Goal: Task Accomplishment & Management: Use online tool/utility

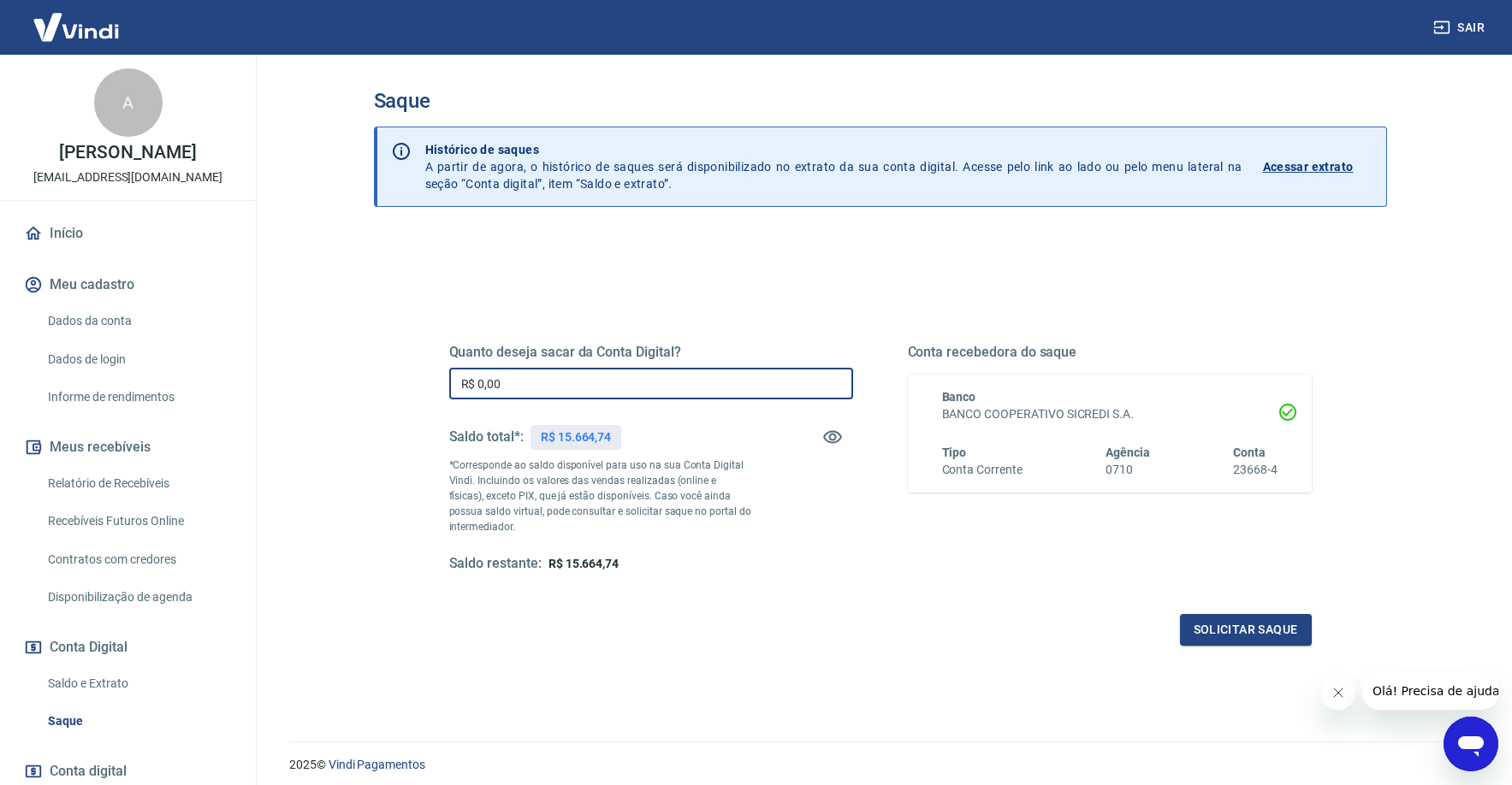
click at [547, 393] on input "R$ 0,00" at bounding box center [651, 383] width 403 height 32
type input "R$ 12.000,00"
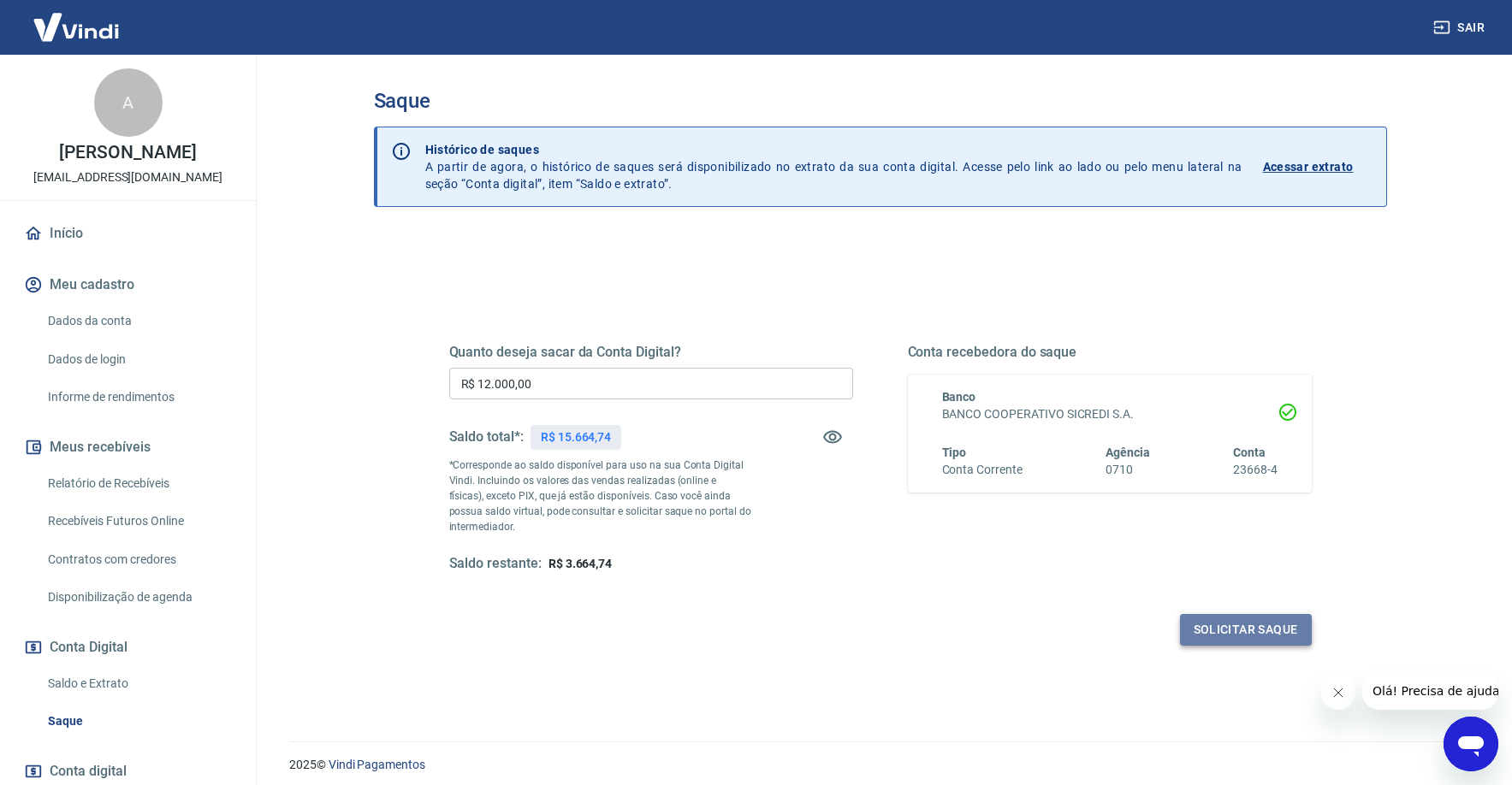
click at [1252, 641] on button "Solicitar saque" at bounding box center [1245, 630] width 132 height 32
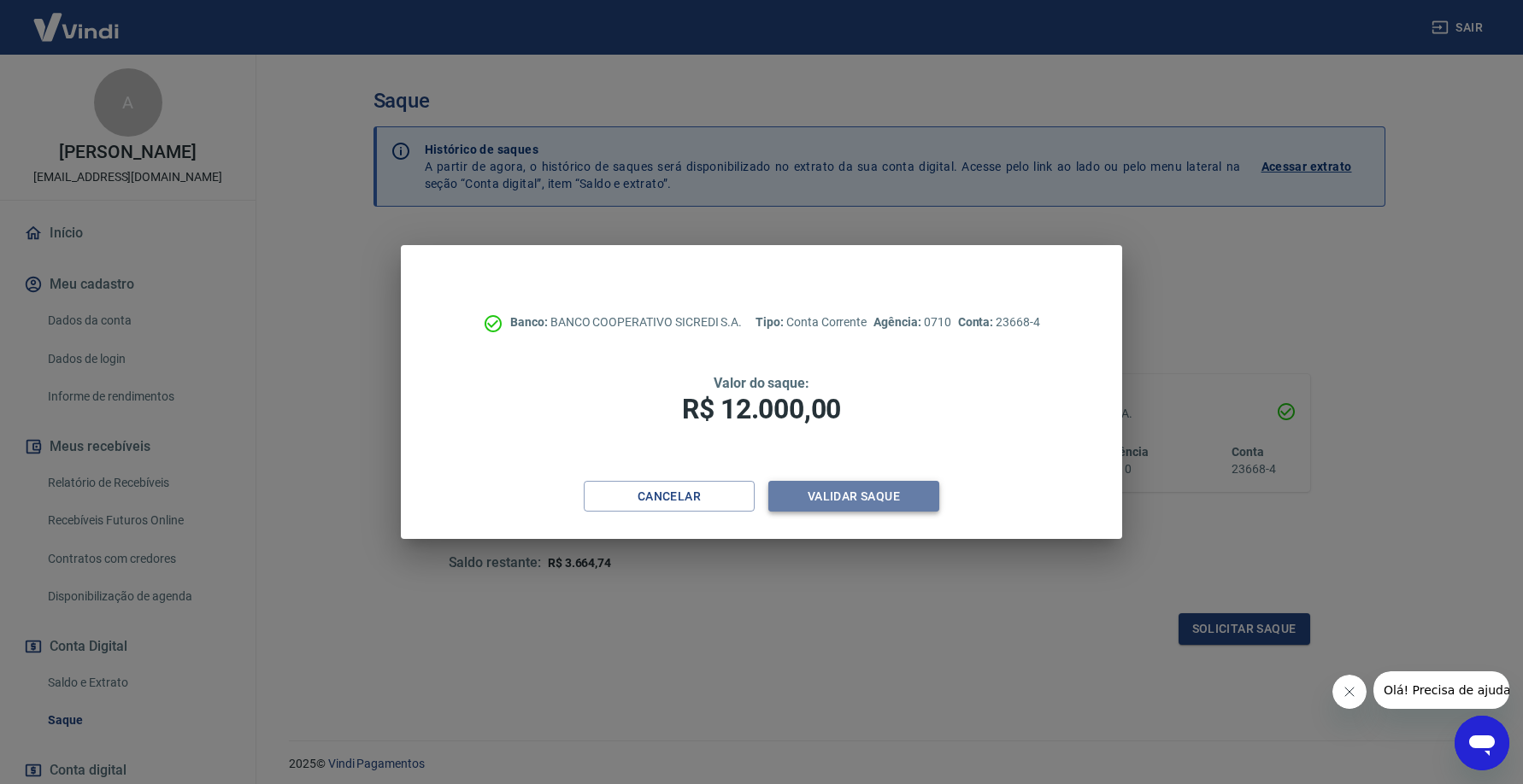
click at [817, 501] on button "Validar saque" at bounding box center [854, 497] width 171 height 32
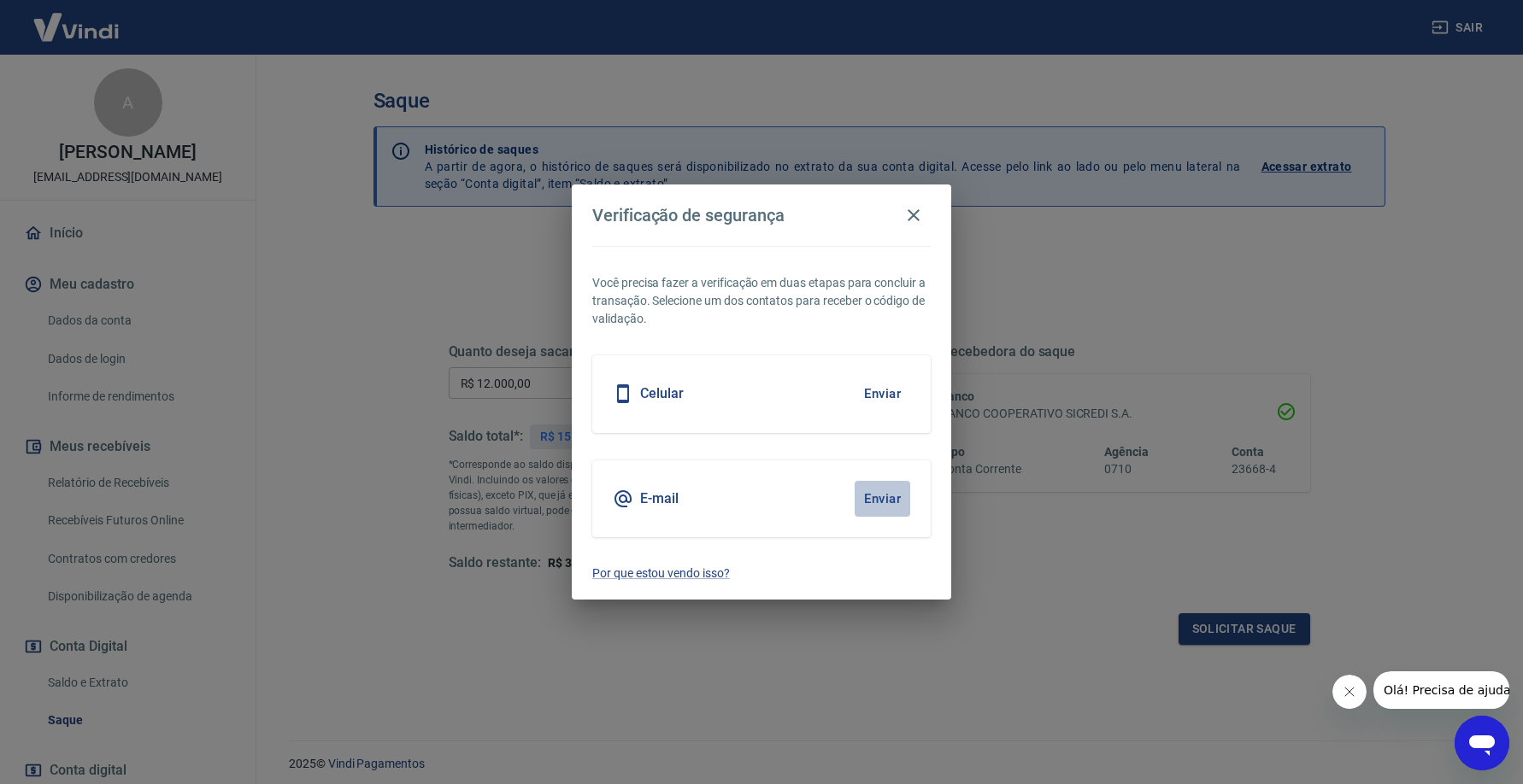
click at [878, 500] on button "Enviar" at bounding box center [882, 498] width 55 height 36
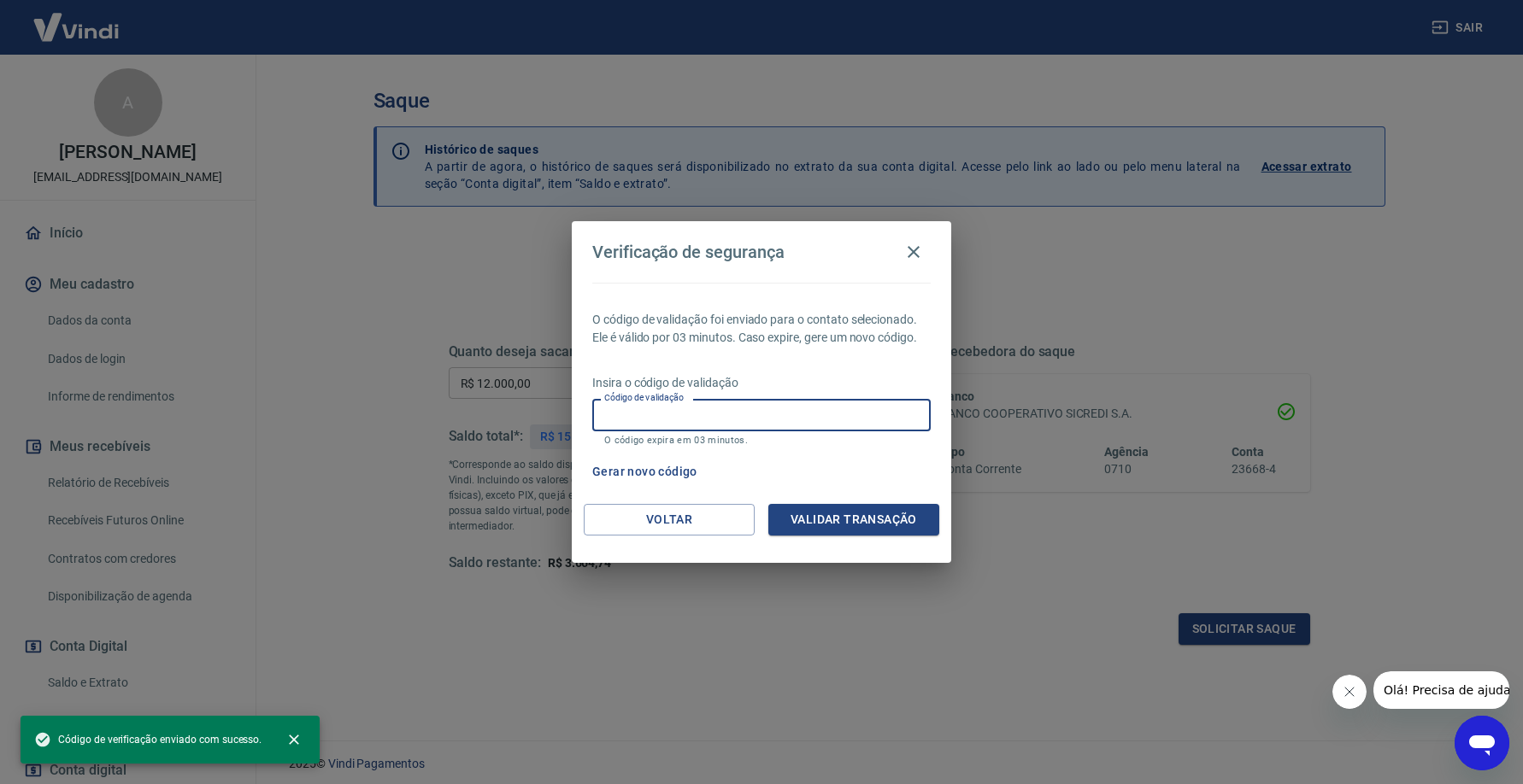
drag, startPoint x: 753, startPoint y: 411, endPoint x: 760, endPoint y: 399, distance: 13.9
click at [754, 407] on input "Código de validação" at bounding box center [762, 415] width 338 height 32
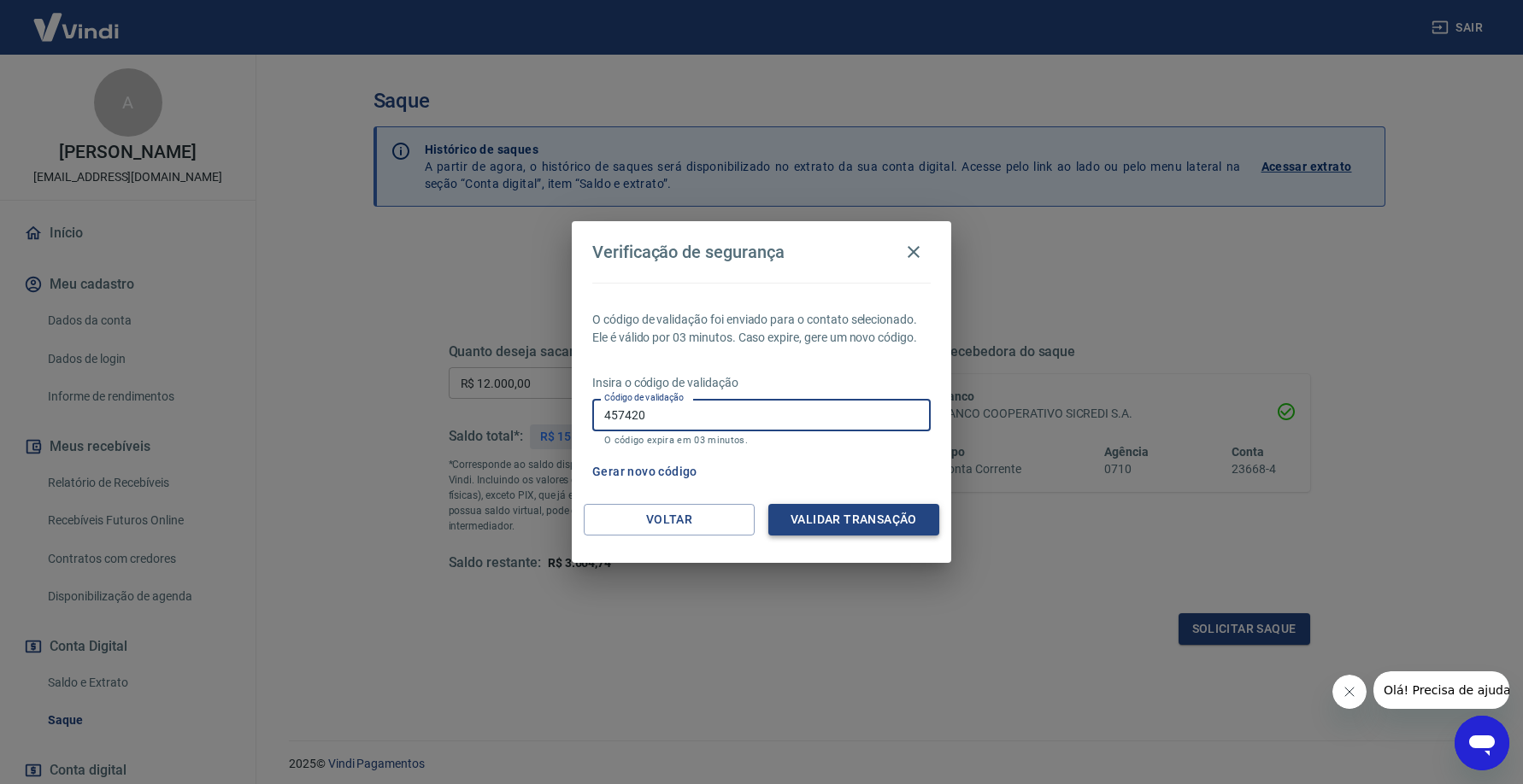
type input "457420"
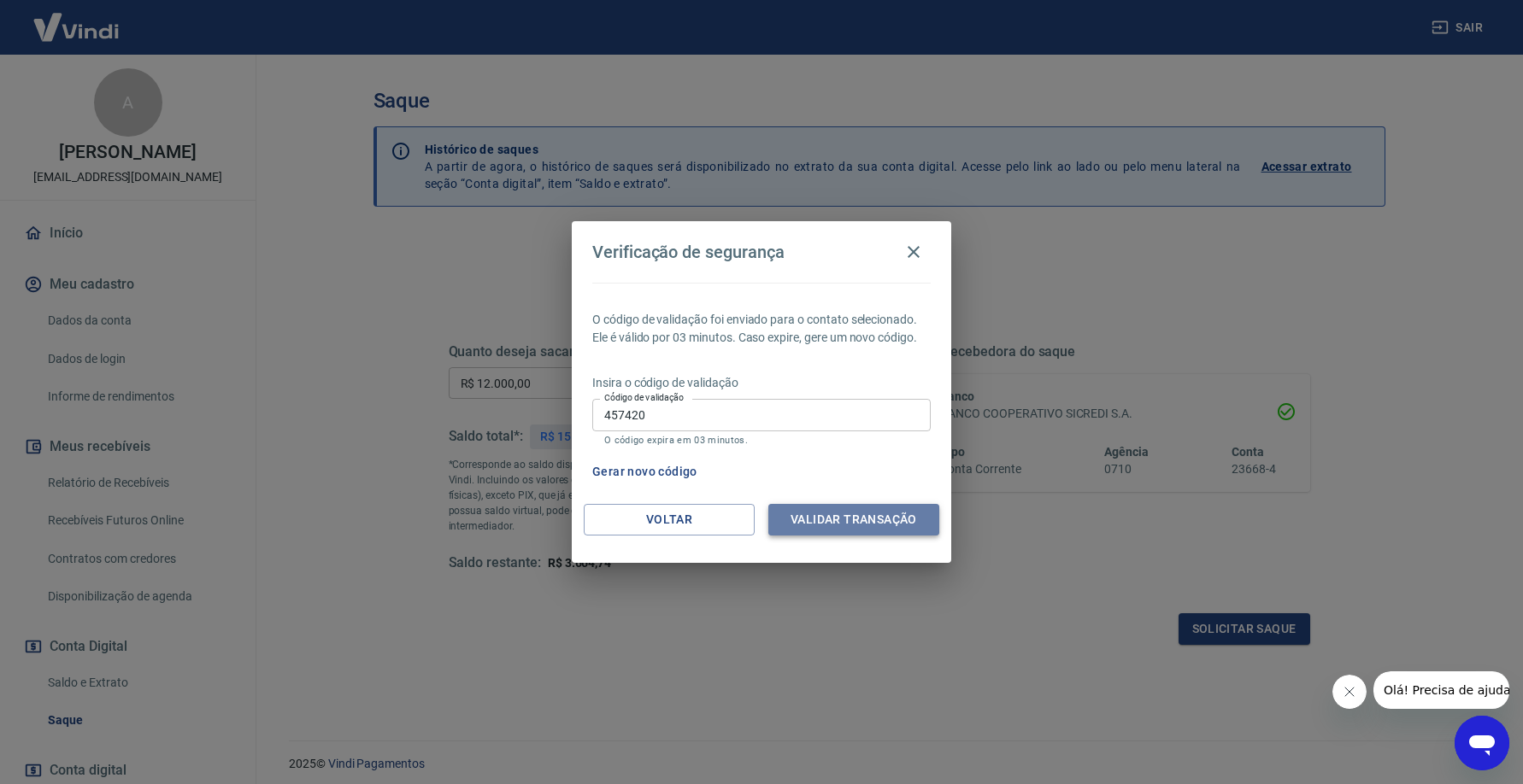
click at [882, 518] on button "Validar transação" at bounding box center [854, 519] width 171 height 32
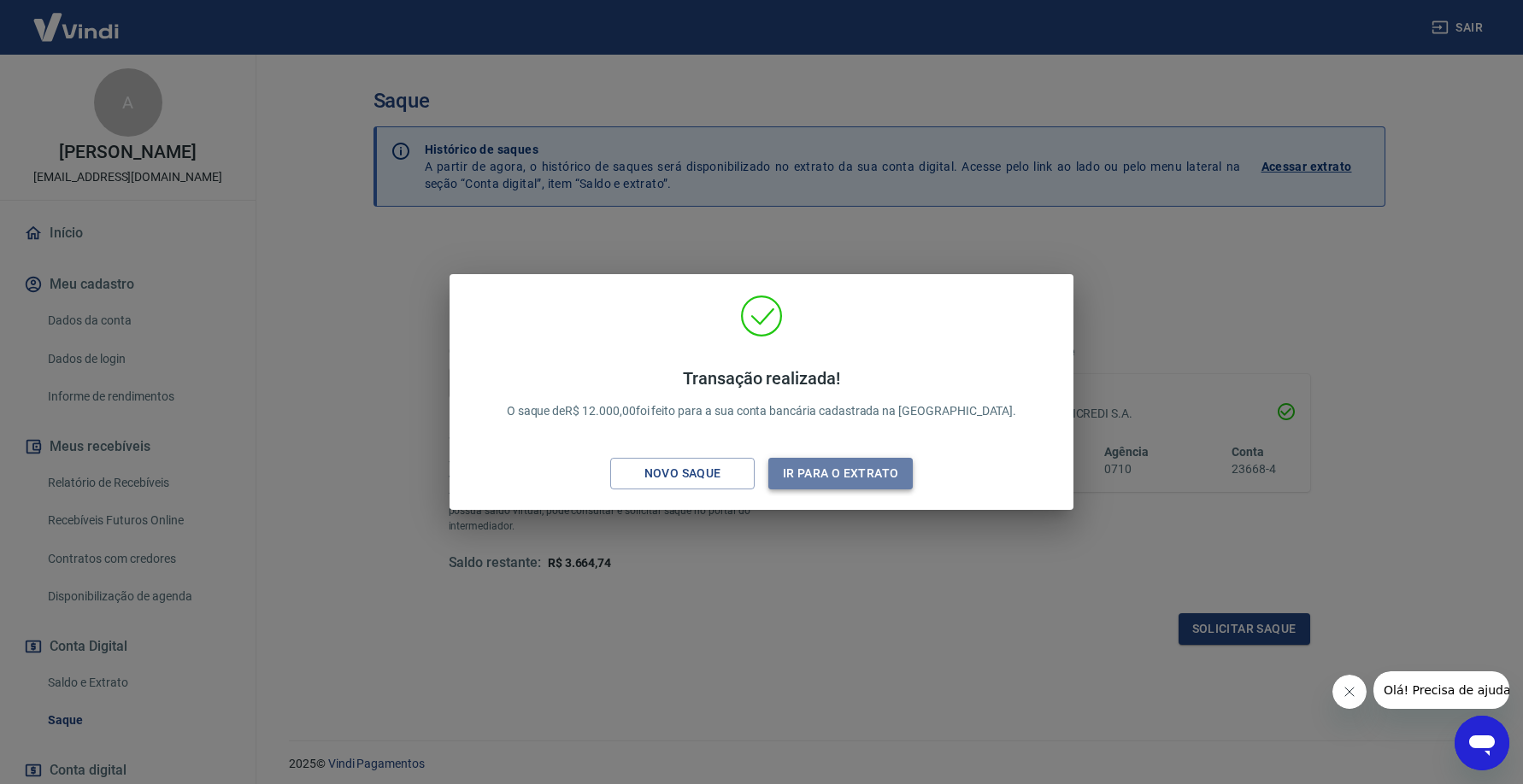
click at [868, 476] on button "Ir para o extrato" at bounding box center [840, 474] width 145 height 32
